Goal: Register for event/course

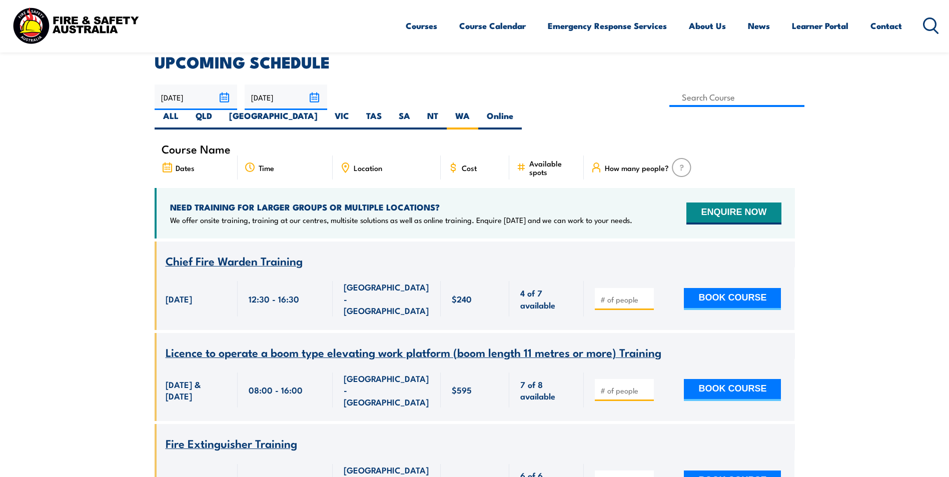
scroll to position [130, 0]
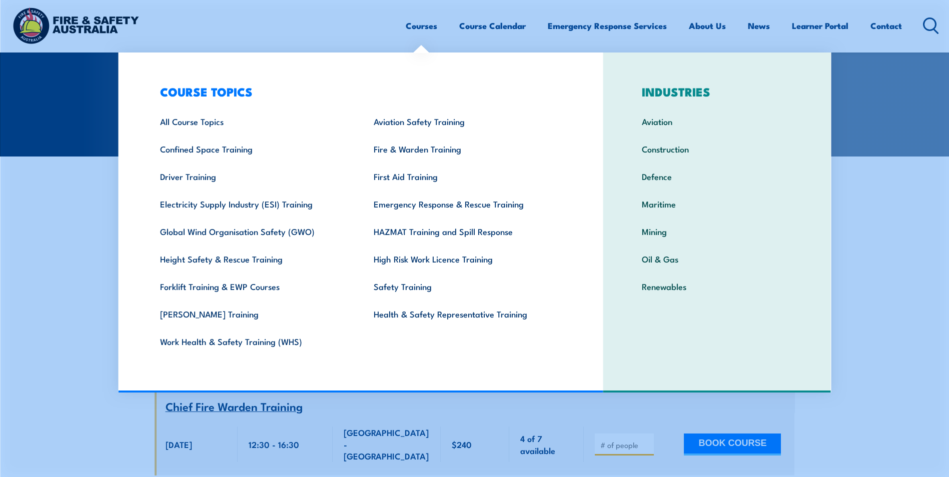
drag, startPoint x: 416, startPoint y: 72, endPoint x: 419, endPoint y: 32, distance: 39.6
click at [419, 32] on link "Courses" at bounding box center [422, 26] width 32 height 27
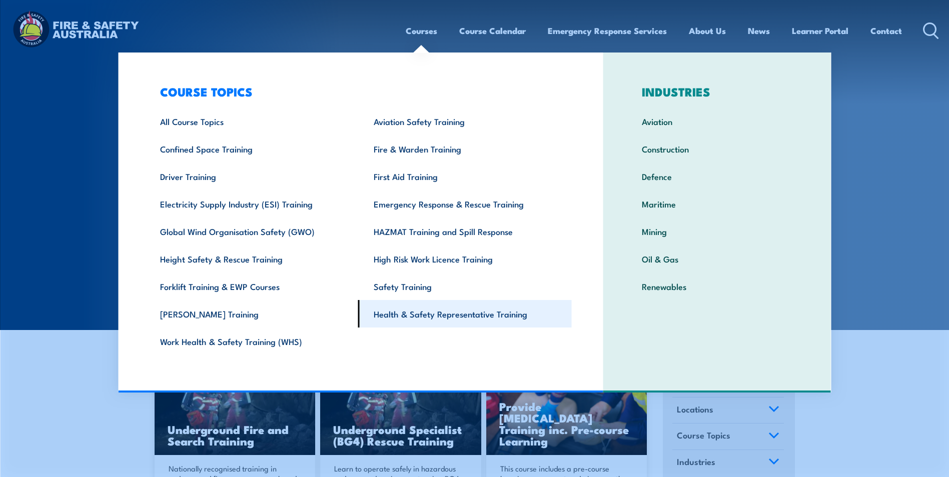
click at [460, 314] on link "Health & Safety Representative Training" at bounding box center [465, 314] width 214 height 28
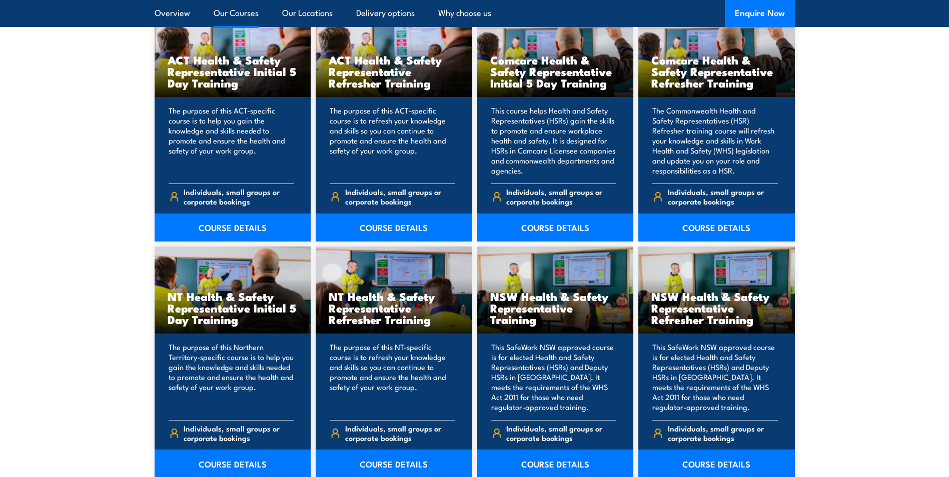
scroll to position [700, 0]
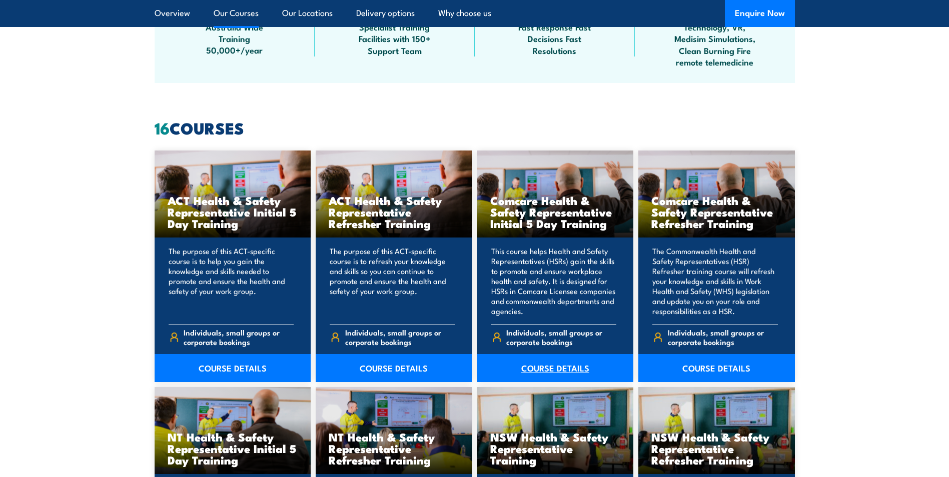
click at [543, 373] on link "COURSE DETAILS" at bounding box center [555, 368] width 157 height 28
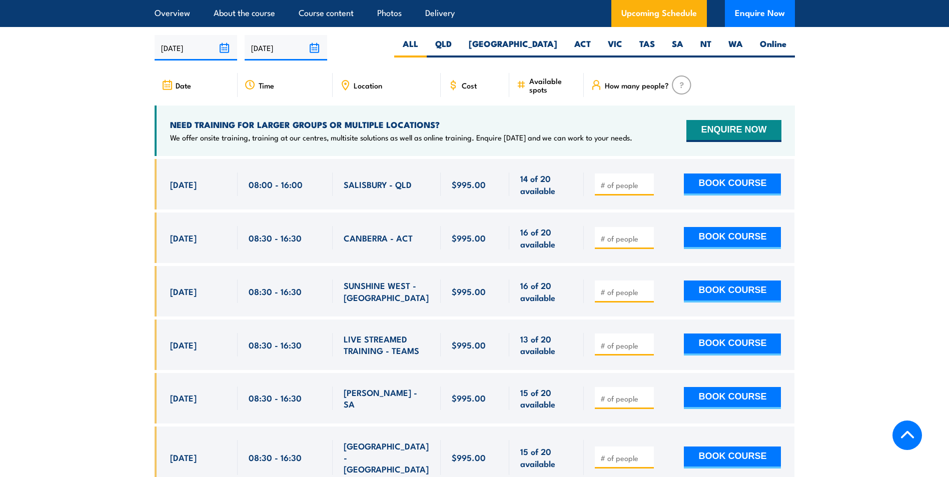
scroll to position [1750, 0]
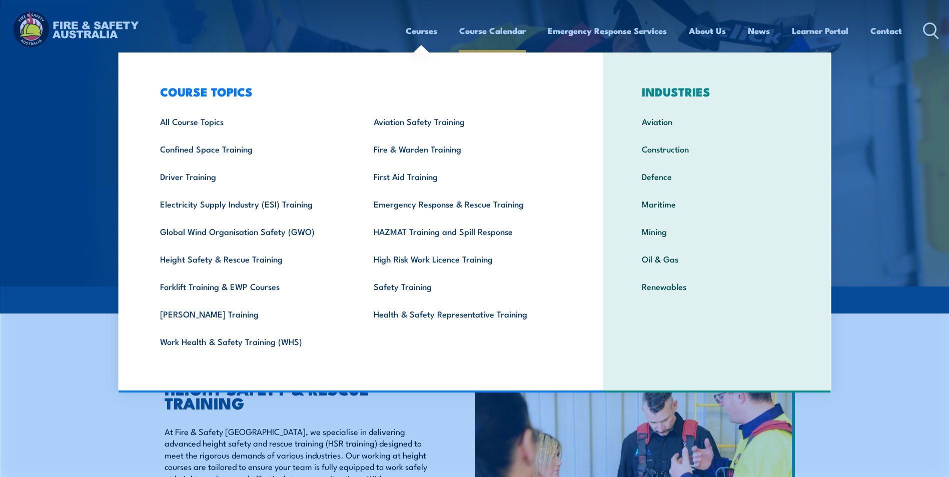
click at [478, 34] on link "Course Calendar" at bounding box center [492, 31] width 67 height 27
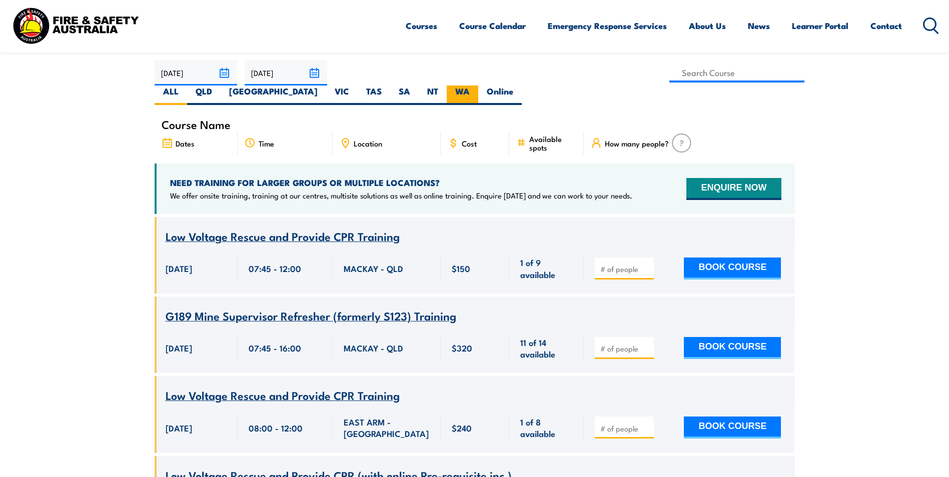
click at [478, 86] on label "WA" at bounding box center [463, 96] width 32 height 20
click at [476, 86] on input "WA" at bounding box center [473, 89] width 7 height 7
radio input "true"
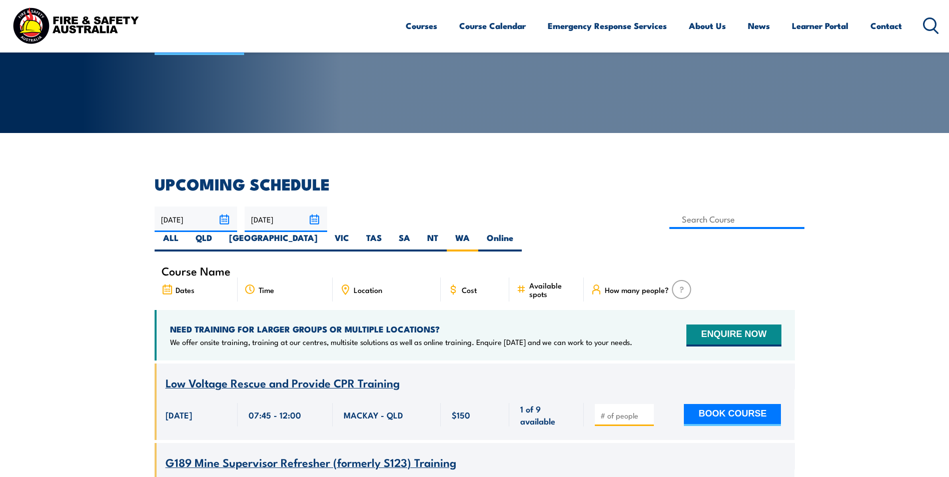
scroll to position [150, 0]
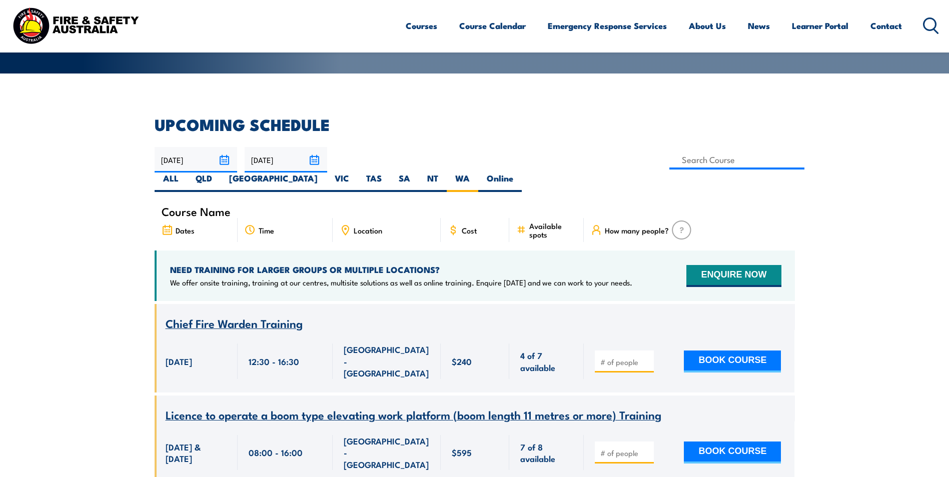
scroll to position [180, 0]
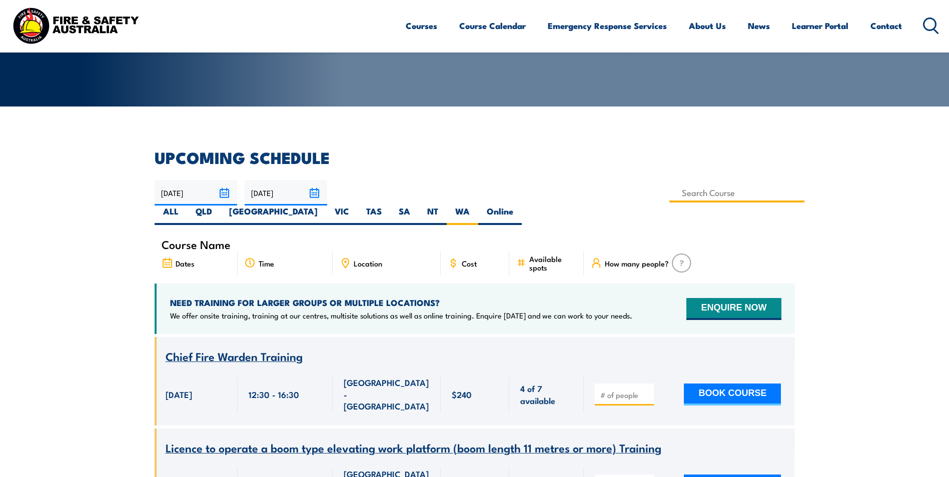
click at [669, 197] on input at bounding box center [737, 193] width 136 height 20
type input "Health & Safety"
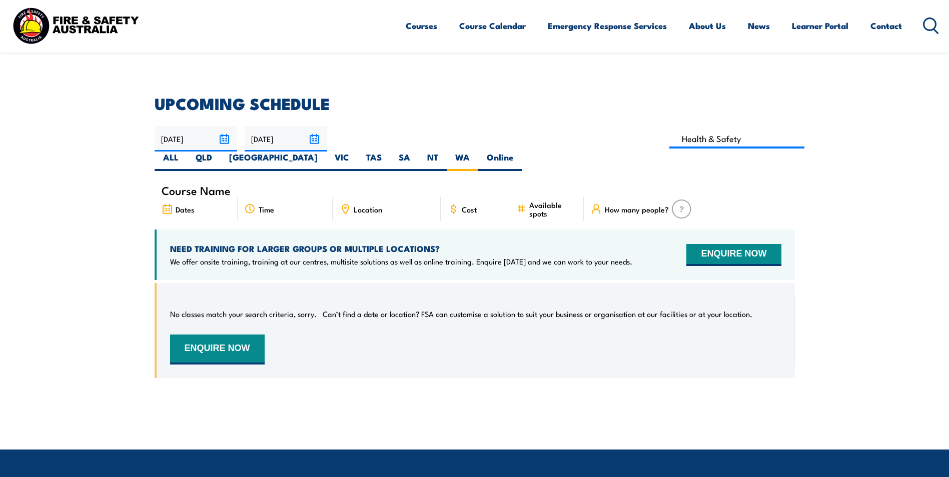
scroll to position [230, 0]
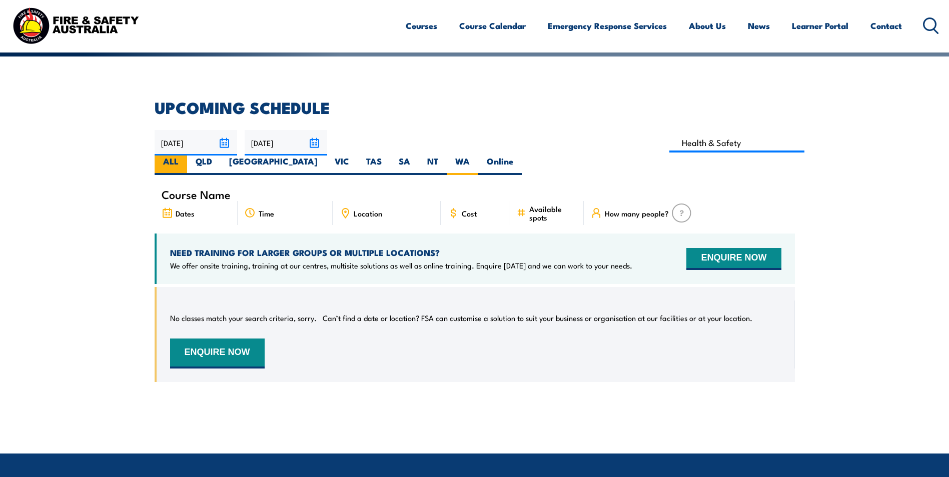
click at [187, 156] on label "ALL" at bounding box center [171, 166] width 33 height 20
click at [185, 156] on input "ALL" at bounding box center [182, 159] width 7 height 7
radio input "true"
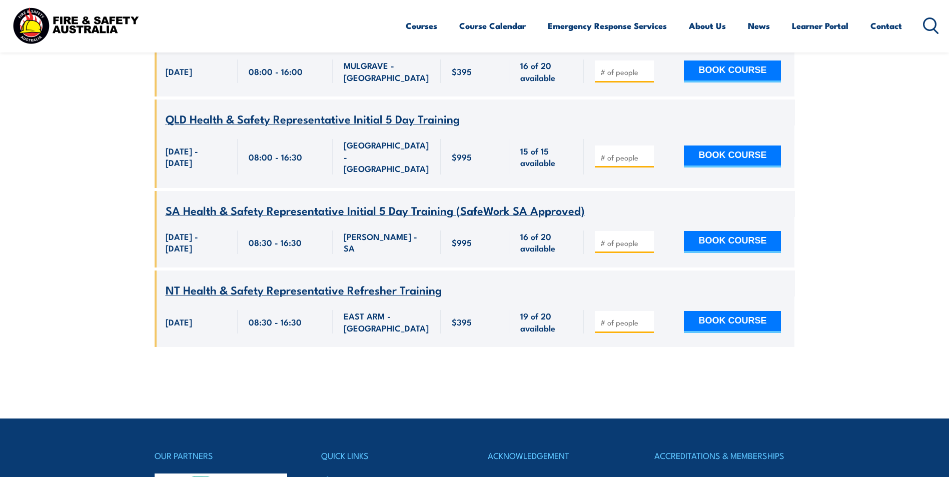
scroll to position [2730, 0]
